Goal: Information Seeking & Learning: Learn about a topic

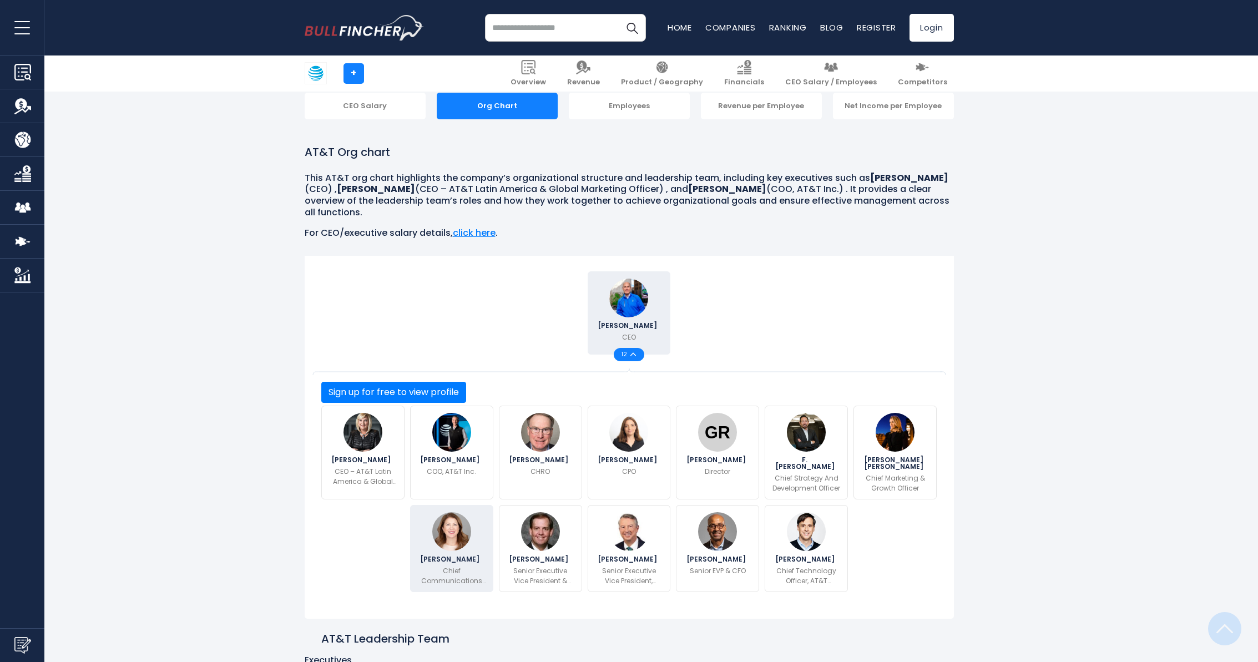
scroll to position [227, 0]
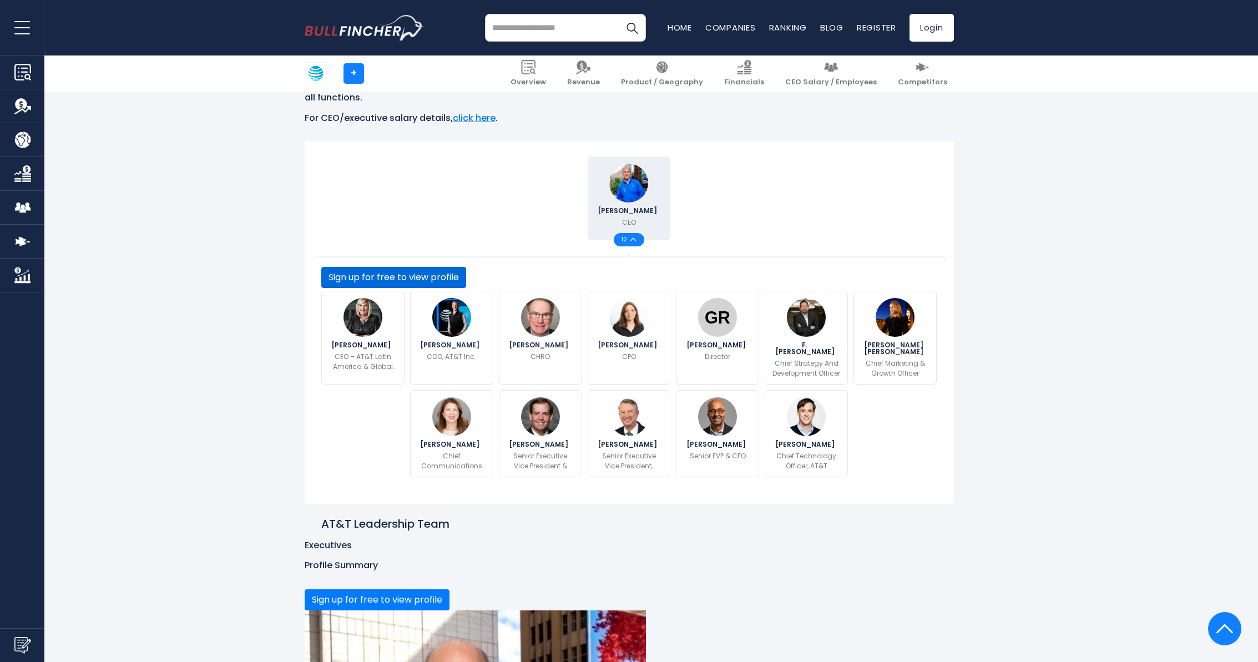
click at [466, 288] on button "Sign up for free to view profile" at bounding box center [393, 277] width 145 height 21
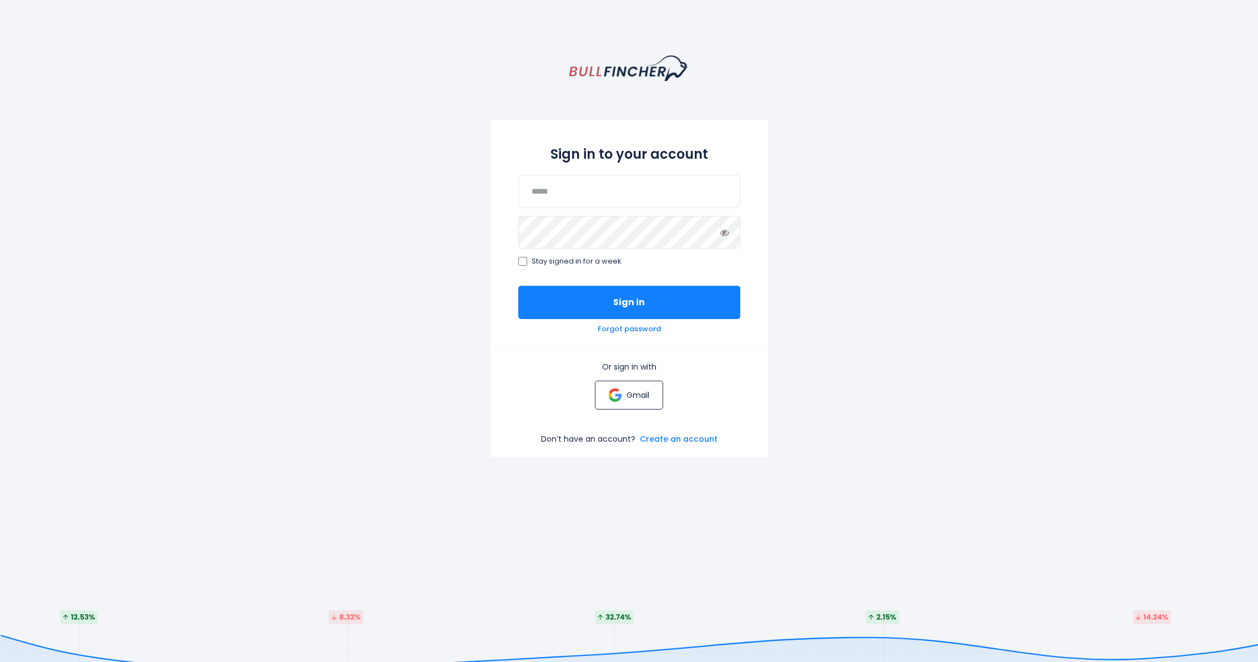
click at [619, 391] on img at bounding box center [615, 394] width 13 height 13
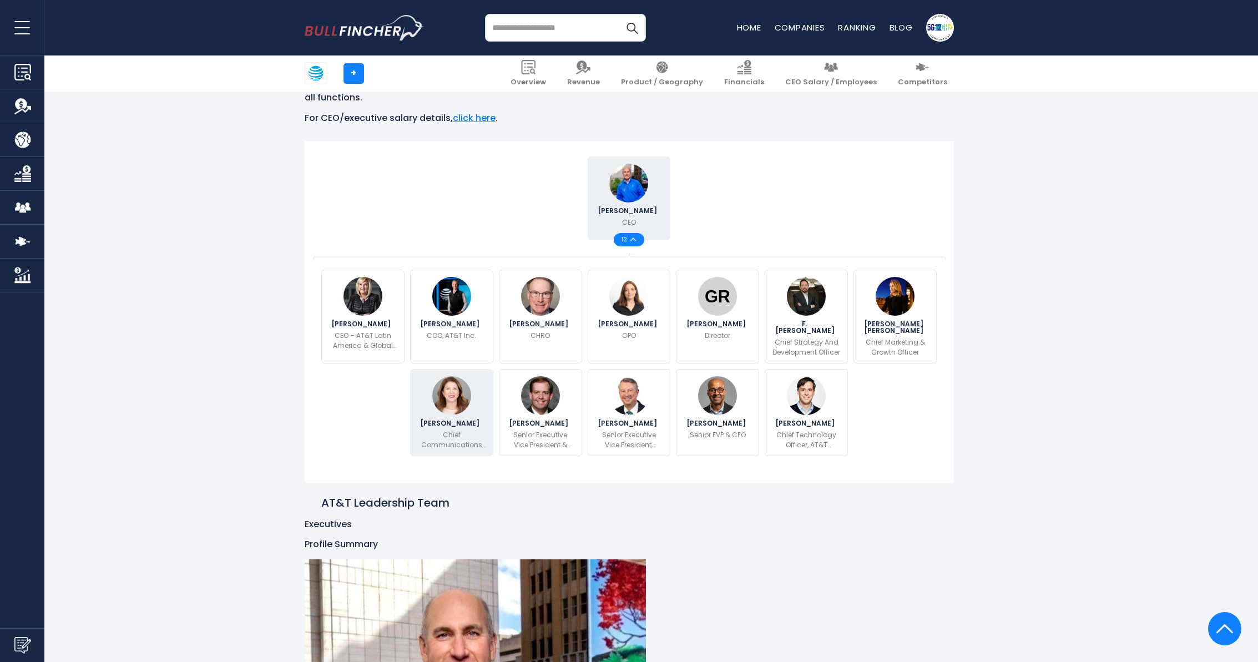
click at [444, 414] on div "[PERSON_NAME] Chief Communications Officer" at bounding box center [451, 412] width 83 height 87
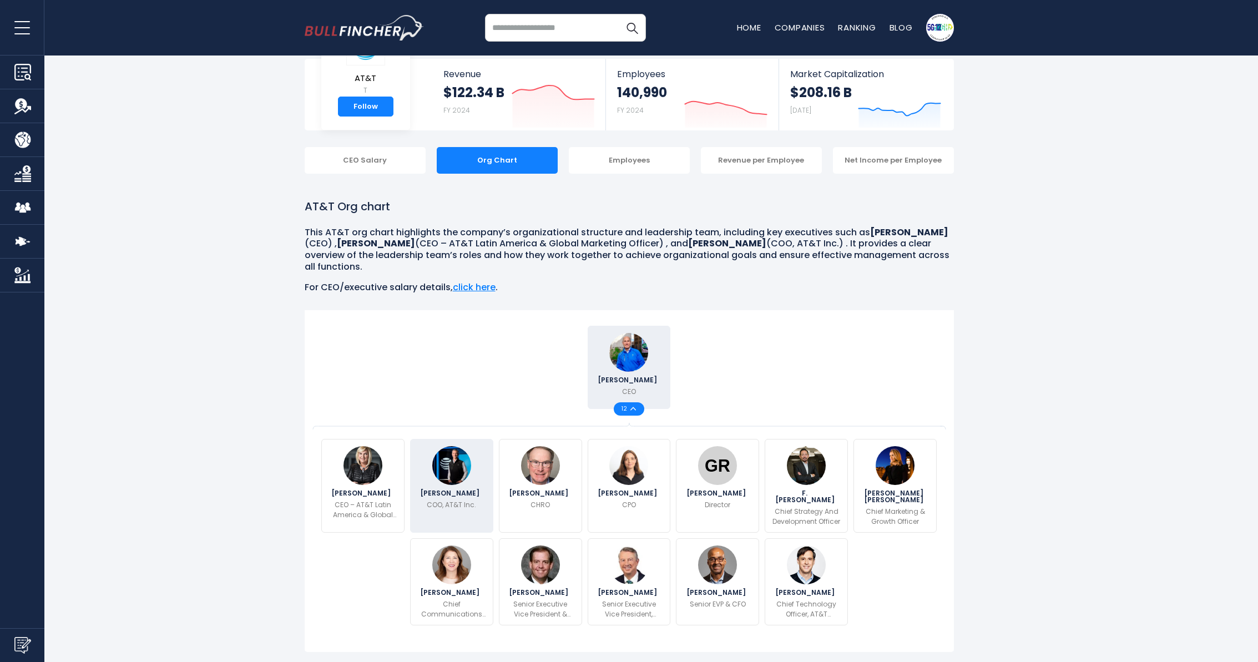
scroll to position [215, 0]
